Goal: Entertainment & Leisure: Browse casually

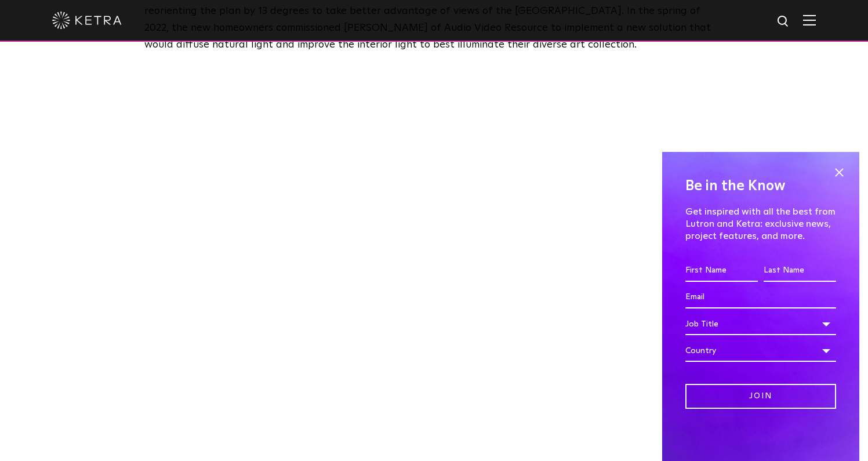
scroll to position [625, 0]
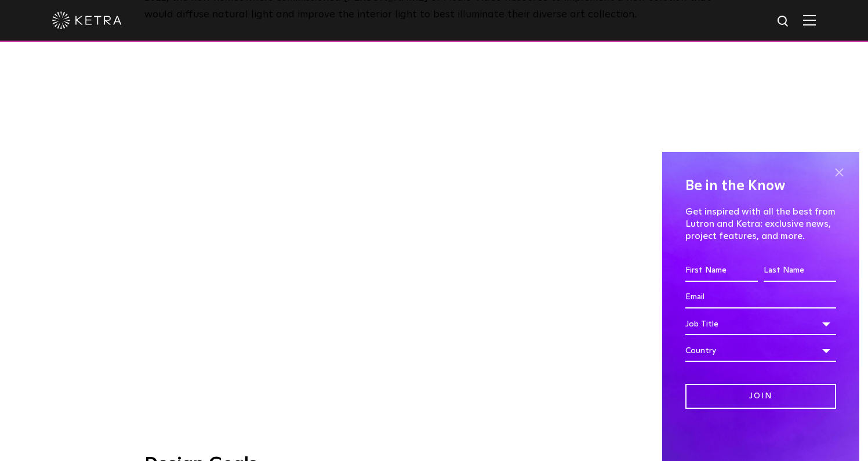
click at [835, 175] on span at bounding box center [838, 171] width 17 height 17
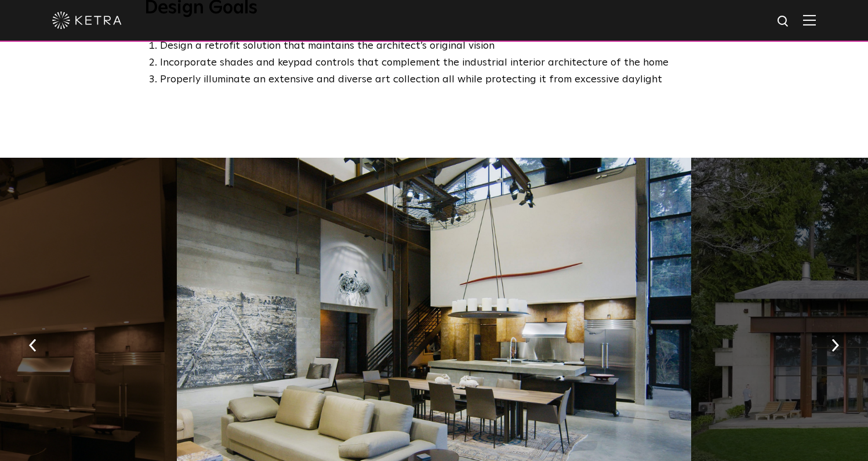
scroll to position [1085, 0]
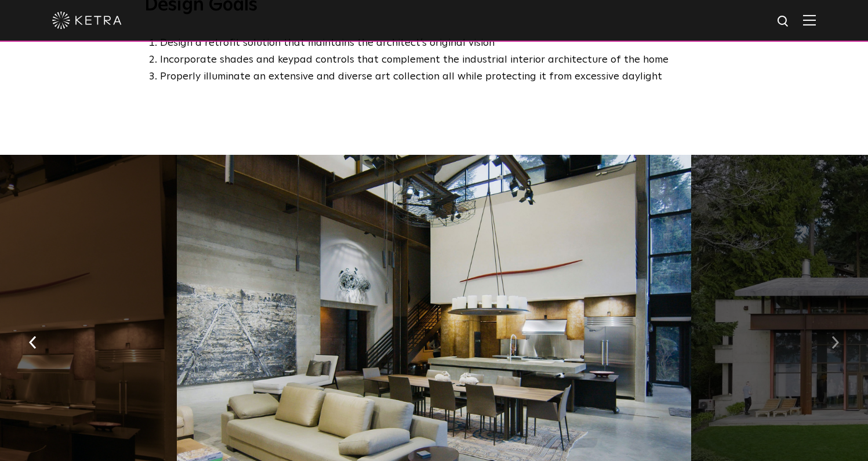
click at [838, 336] on img "button" at bounding box center [835, 342] width 8 height 13
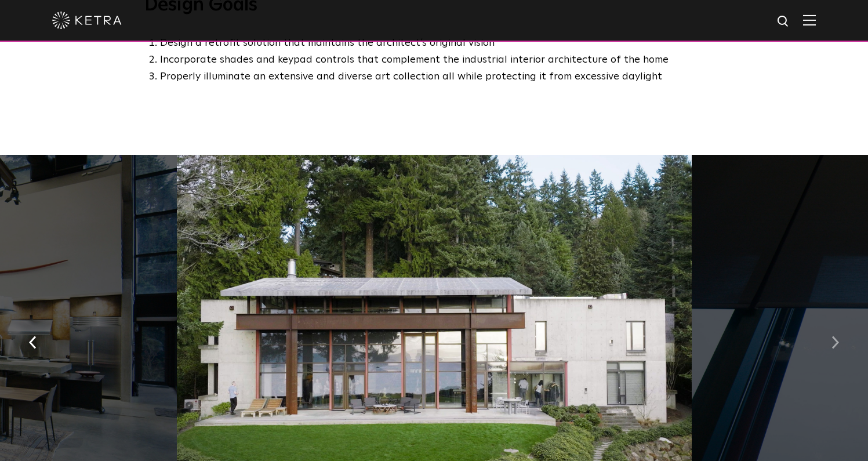
click at [836, 336] on img "button" at bounding box center [835, 342] width 8 height 13
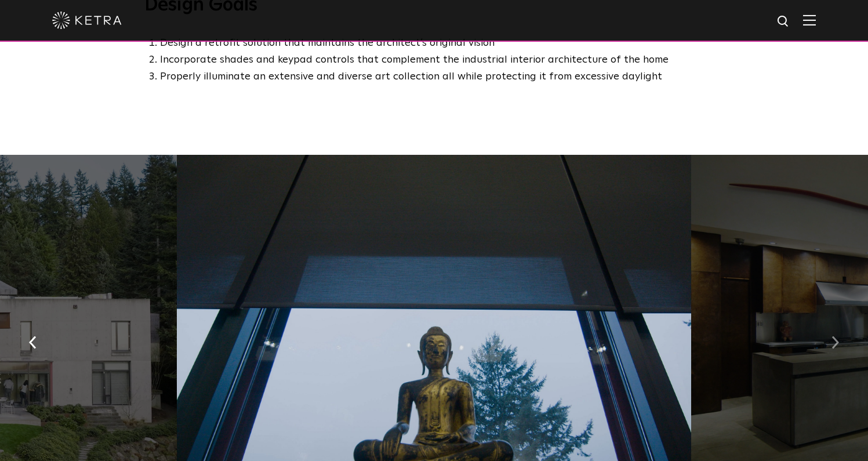
click at [836, 336] on img "button" at bounding box center [835, 342] width 8 height 13
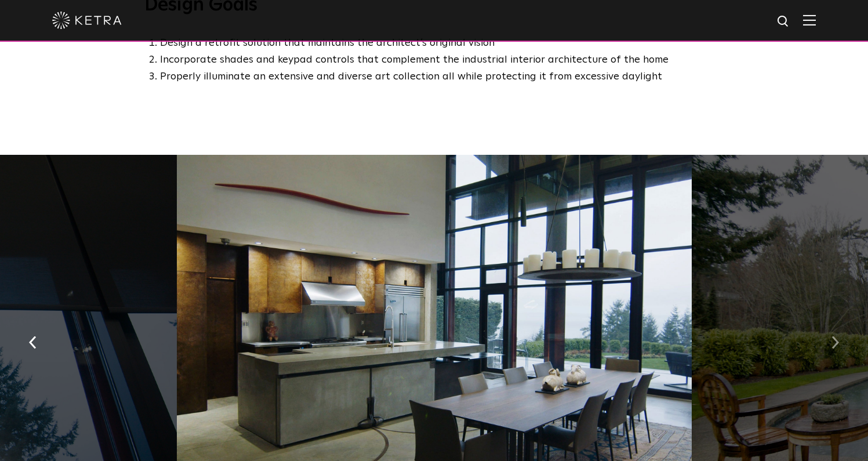
click at [836, 336] on img "button" at bounding box center [835, 342] width 8 height 13
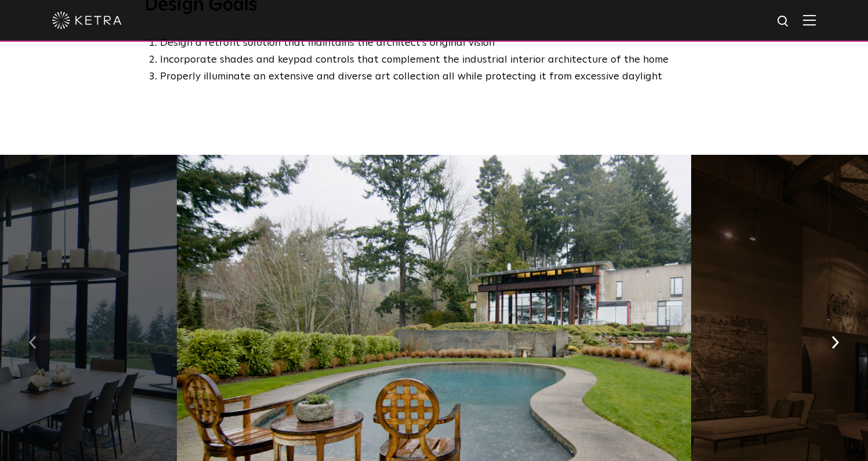
click at [38, 330] on button "button" at bounding box center [32, 342] width 25 height 40
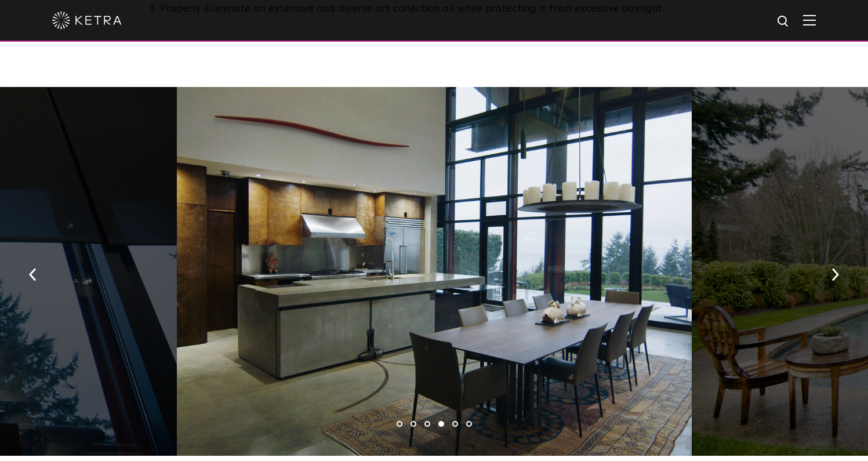
scroll to position [1163, 0]
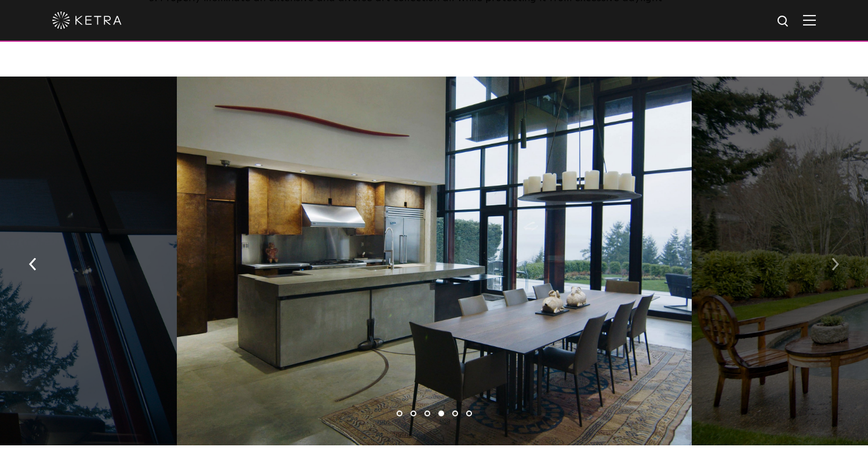
click at [834, 258] on img "button" at bounding box center [835, 264] width 8 height 13
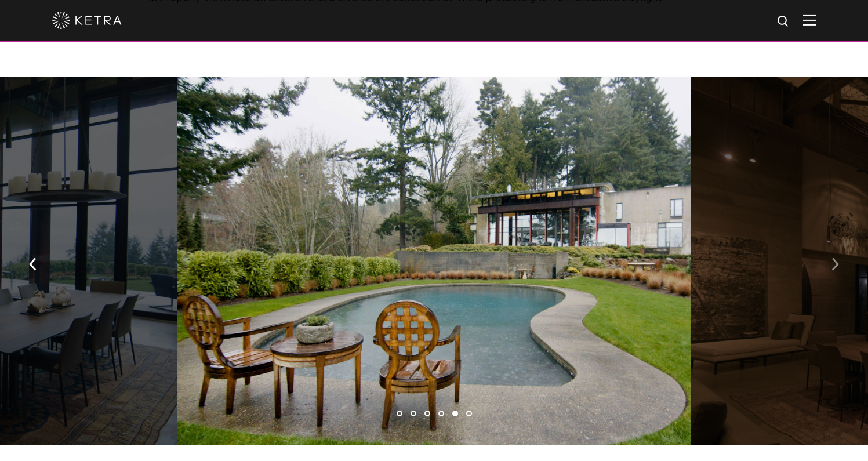
click at [834, 258] on img "button" at bounding box center [835, 264] width 8 height 13
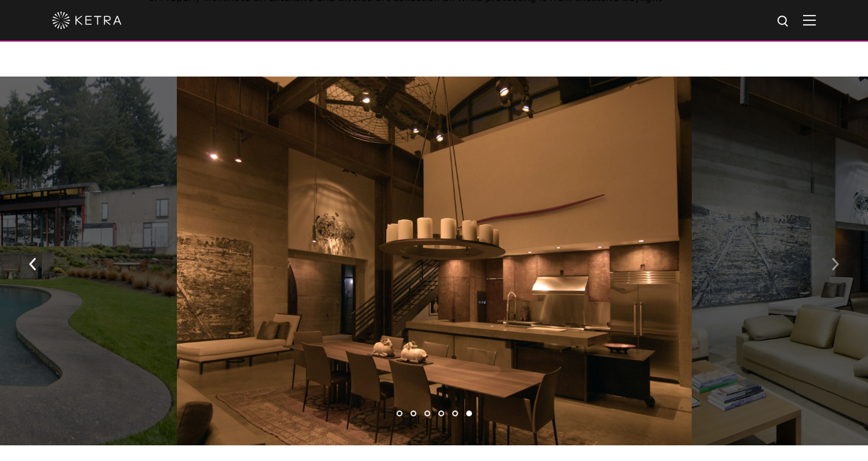
click at [834, 258] on img "button" at bounding box center [835, 264] width 8 height 13
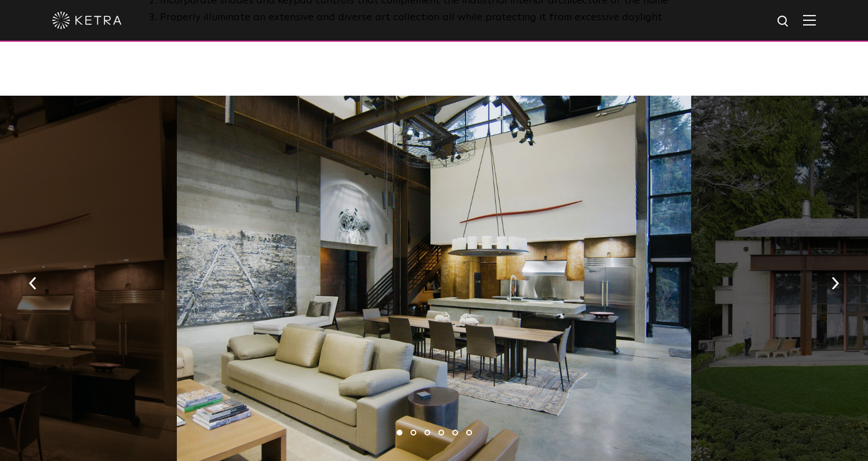
scroll to position [1157, 0]
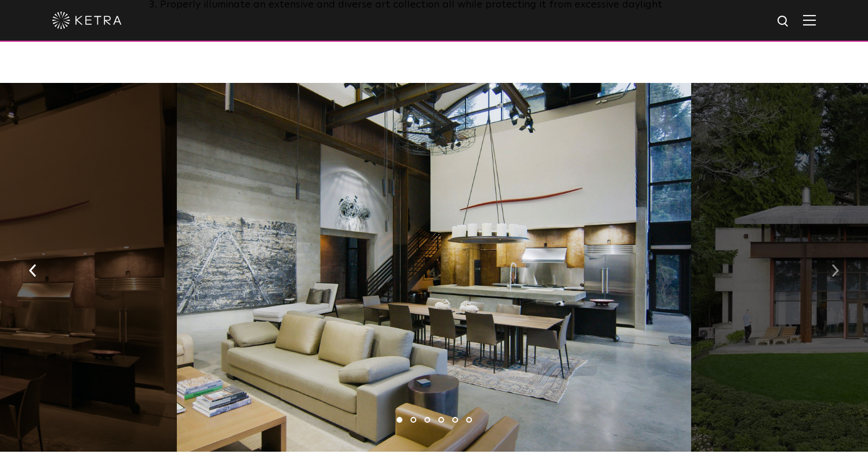
click at [834, 264] on img "button" at bounding box center [835, 270] width 8 height 13
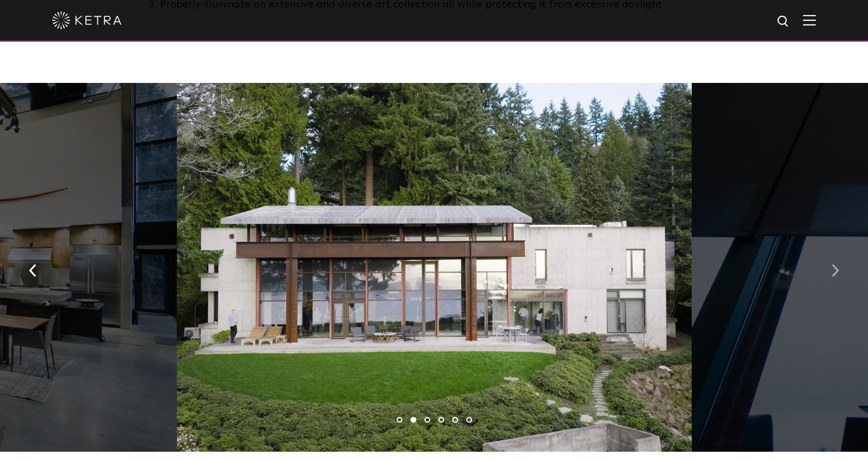
click at [834, 264] on img "button" at bounding box center [835, 270] width 8 height 13
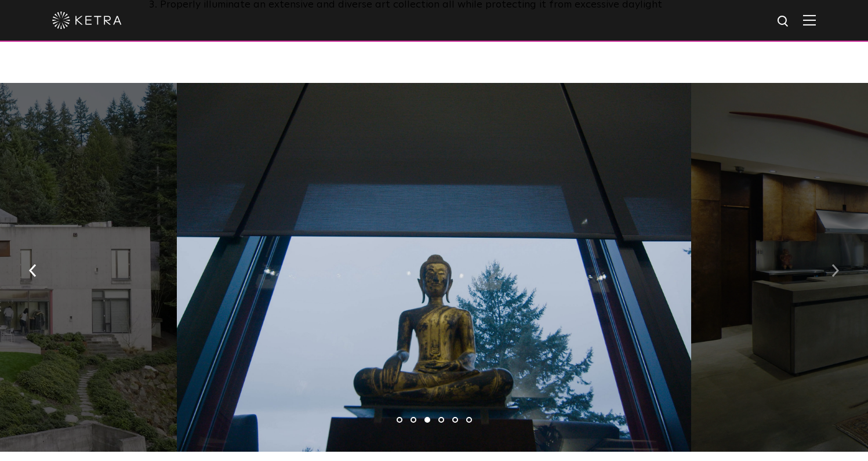
click at [834, 264] on img "button" at bounding box center [835, 270] width 8 height 13
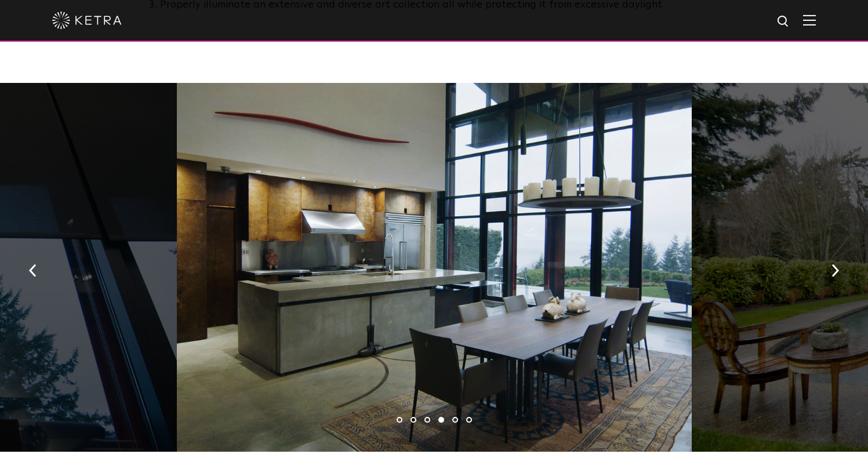
click at [350, 267] on div at bounding box center [434, 267] width 514 height 369
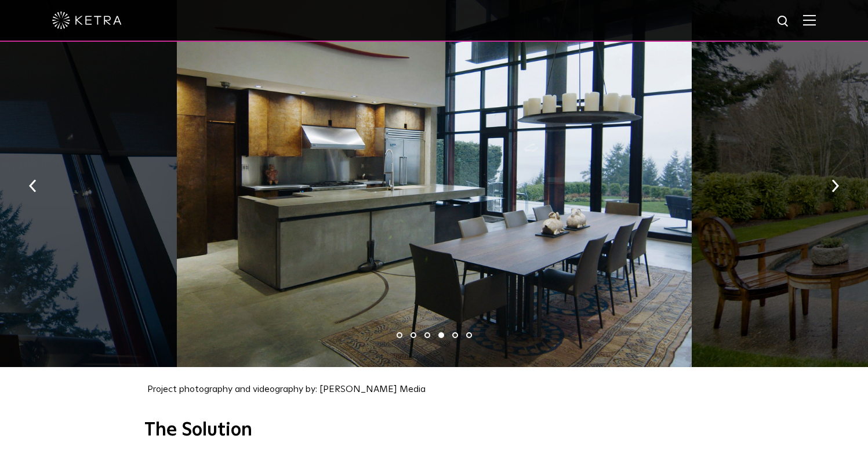
scroll to position [1254, 0]
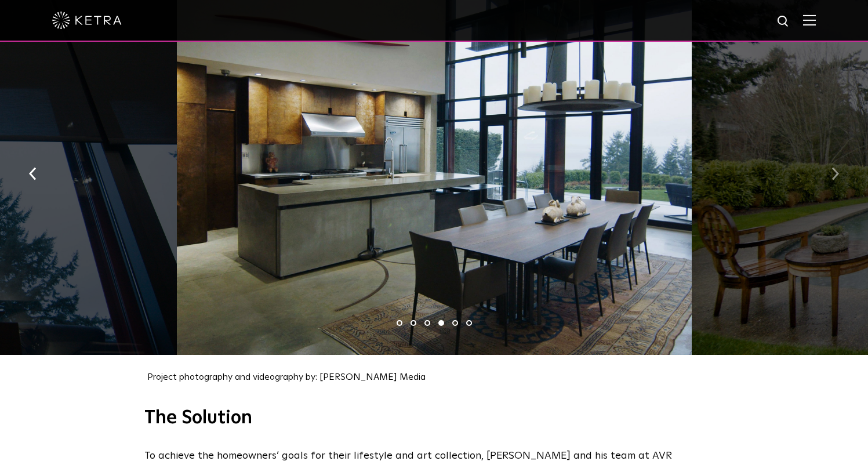
click at [830, 162] on button "button" at bounding box center [835, 173] width 25 height 40
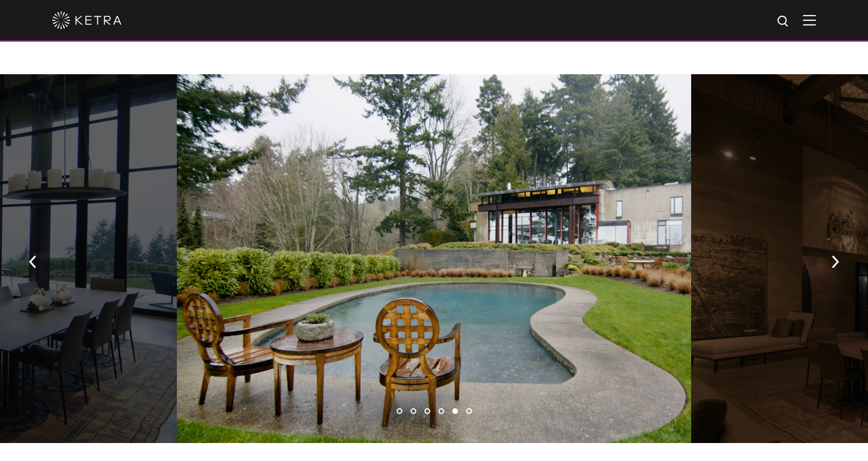
scroll to position [1165, 0]
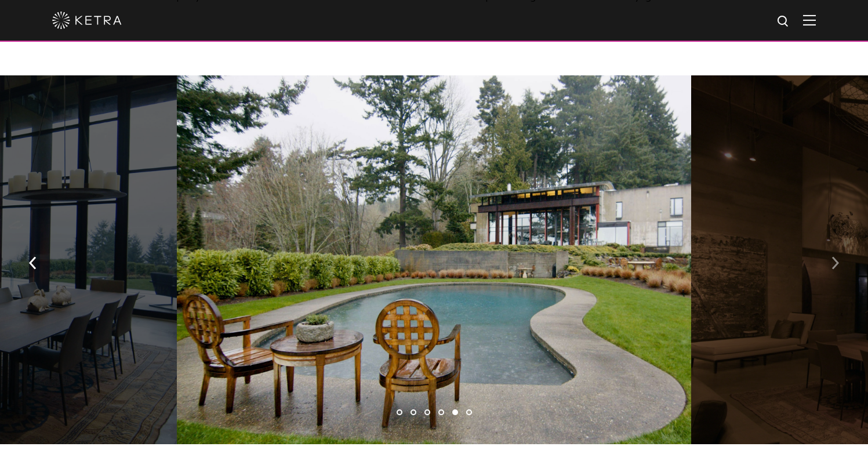
click at [835, 257] on img "button" at bounding box center [835, 263] width 8 height 13
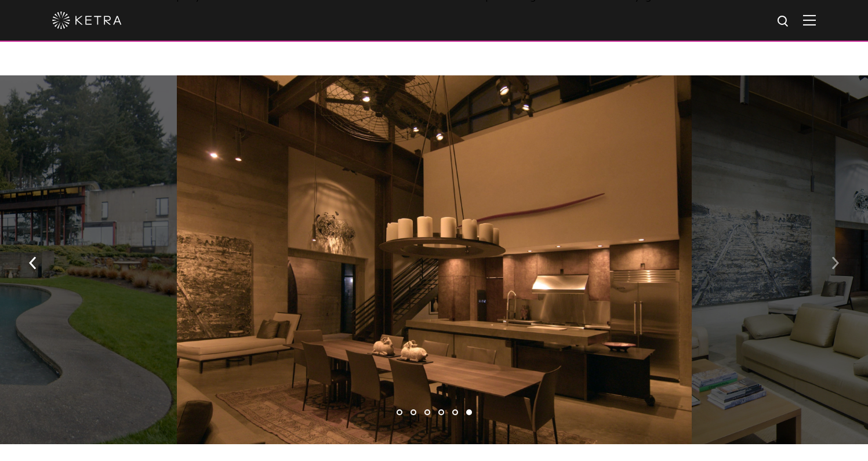
click at [832, 257] on img "button" at bounding box center [835, 263] width 8 height 13
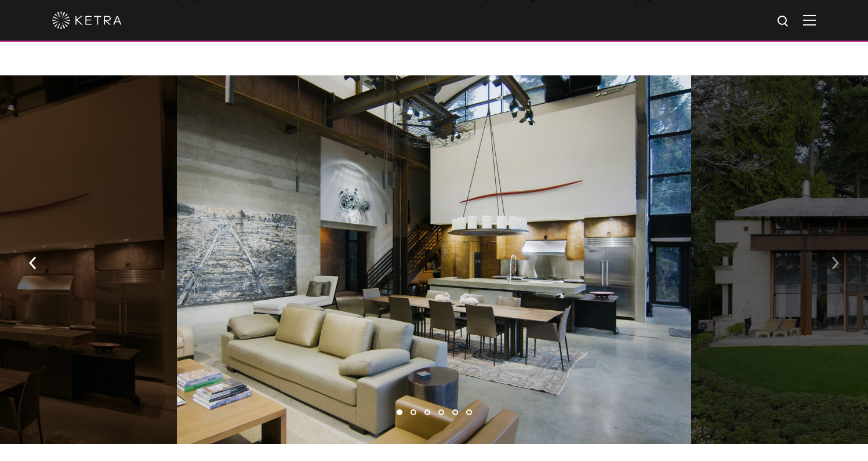
click at [832, 257] on img "button" at bounding box center [835, 263] width 8 height 13
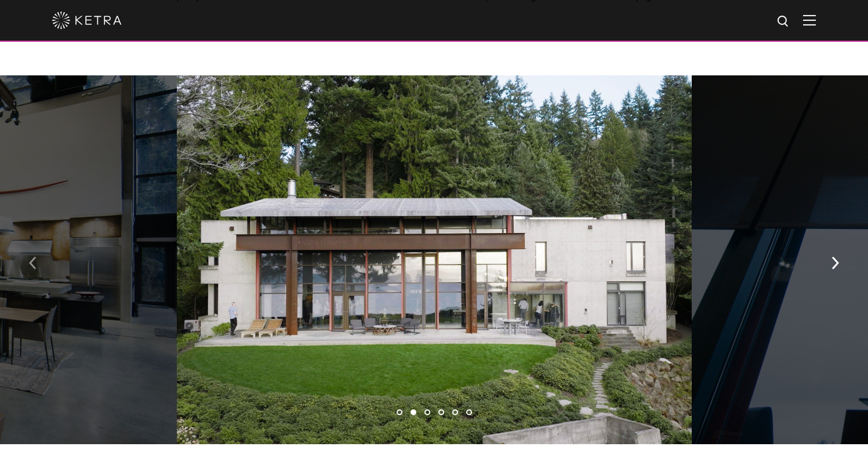
click at [32, 257] on img "button" at bounding box center [33, 263] width 8 height 13
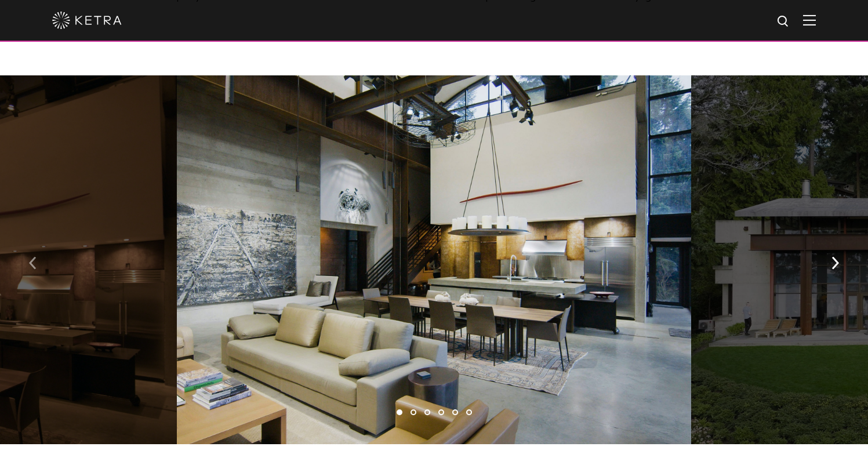
click at [32, 257] on img "button" at bounding box center [33, 263] width 8 height 13
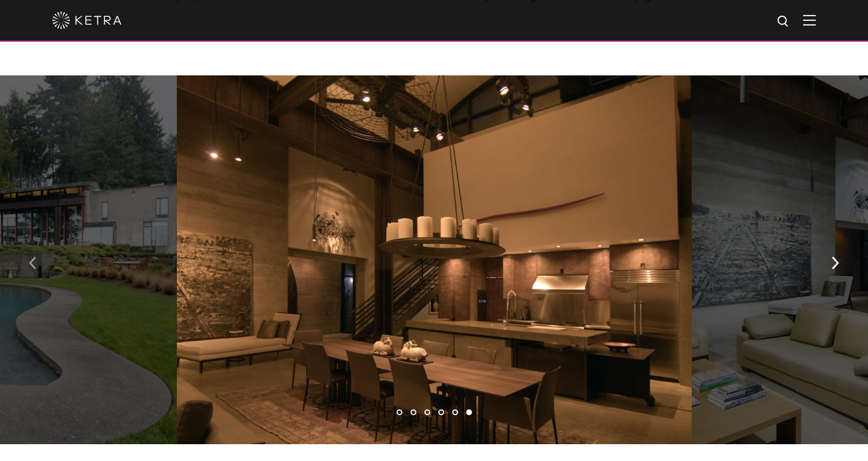
click at [32, 257] on img "button" at bounding box center [33, 263] width 8 height 13
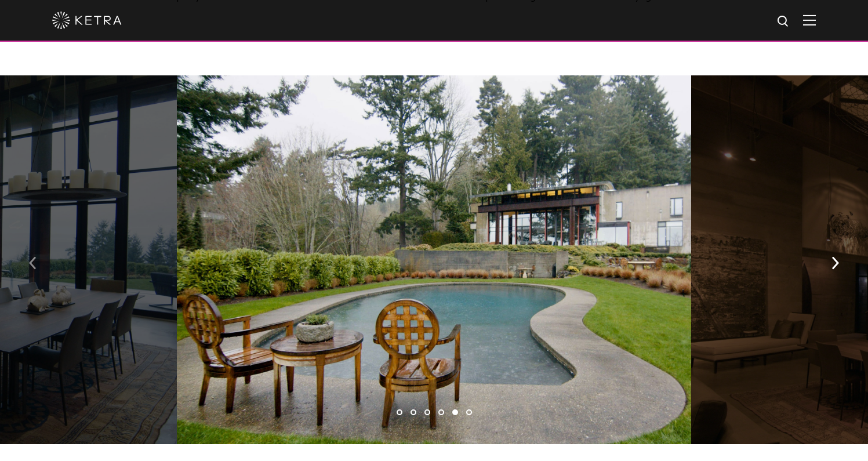
click at [32, 257] on img "button" at bounding box center [33, 263] width 8 height 13
